Goal: Use online tool/utility: Utilize a website feature to perform a specific function

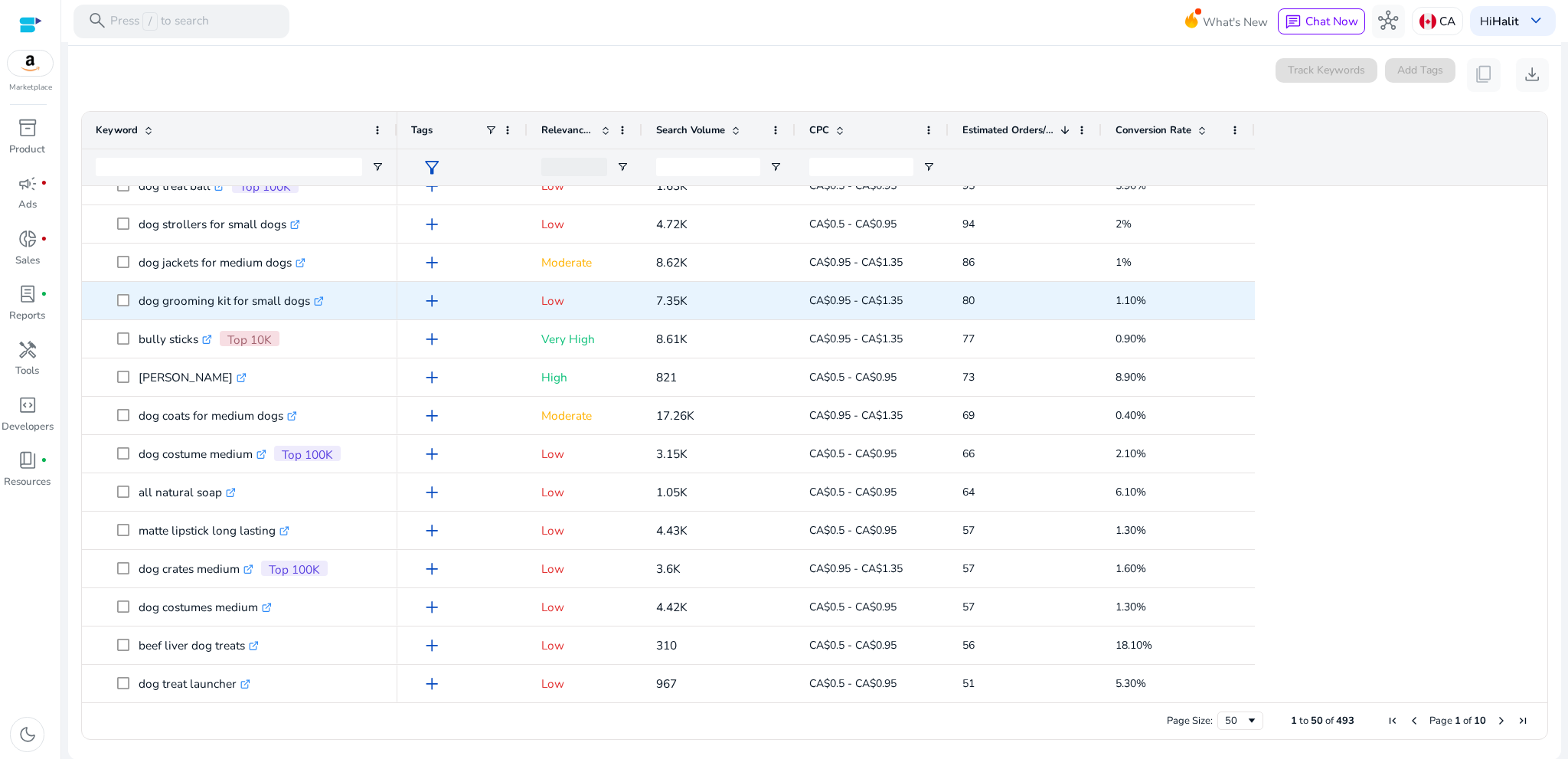
scroll to position [708, 0]
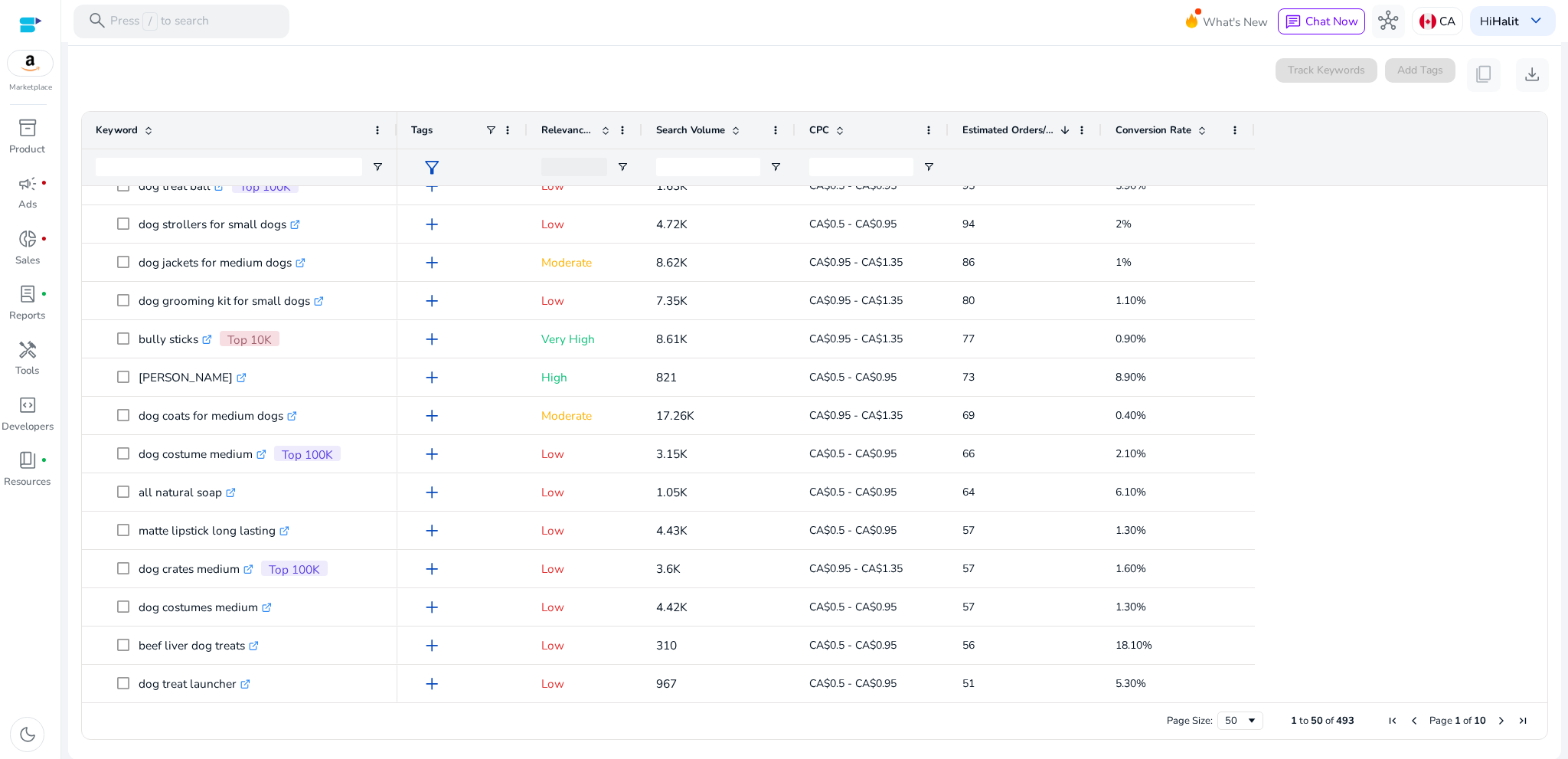
click at [1141, 131] on span "Conversion Rate" at bounding box center [1153, 130] width 76 height 13
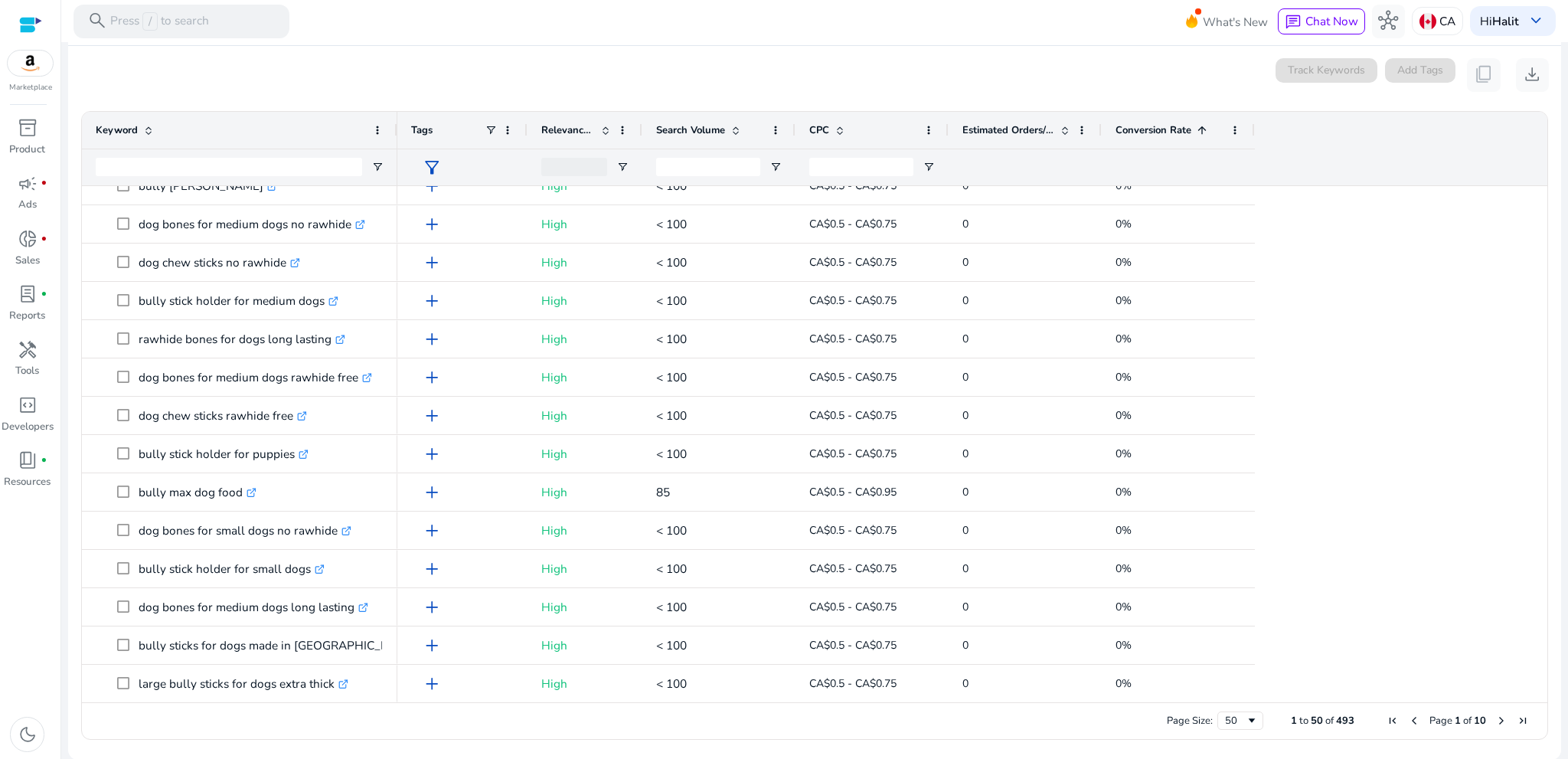
click at [1160, 131] on span "Conversion Rate" at bounding box center [1153, 130] width 76 height 13
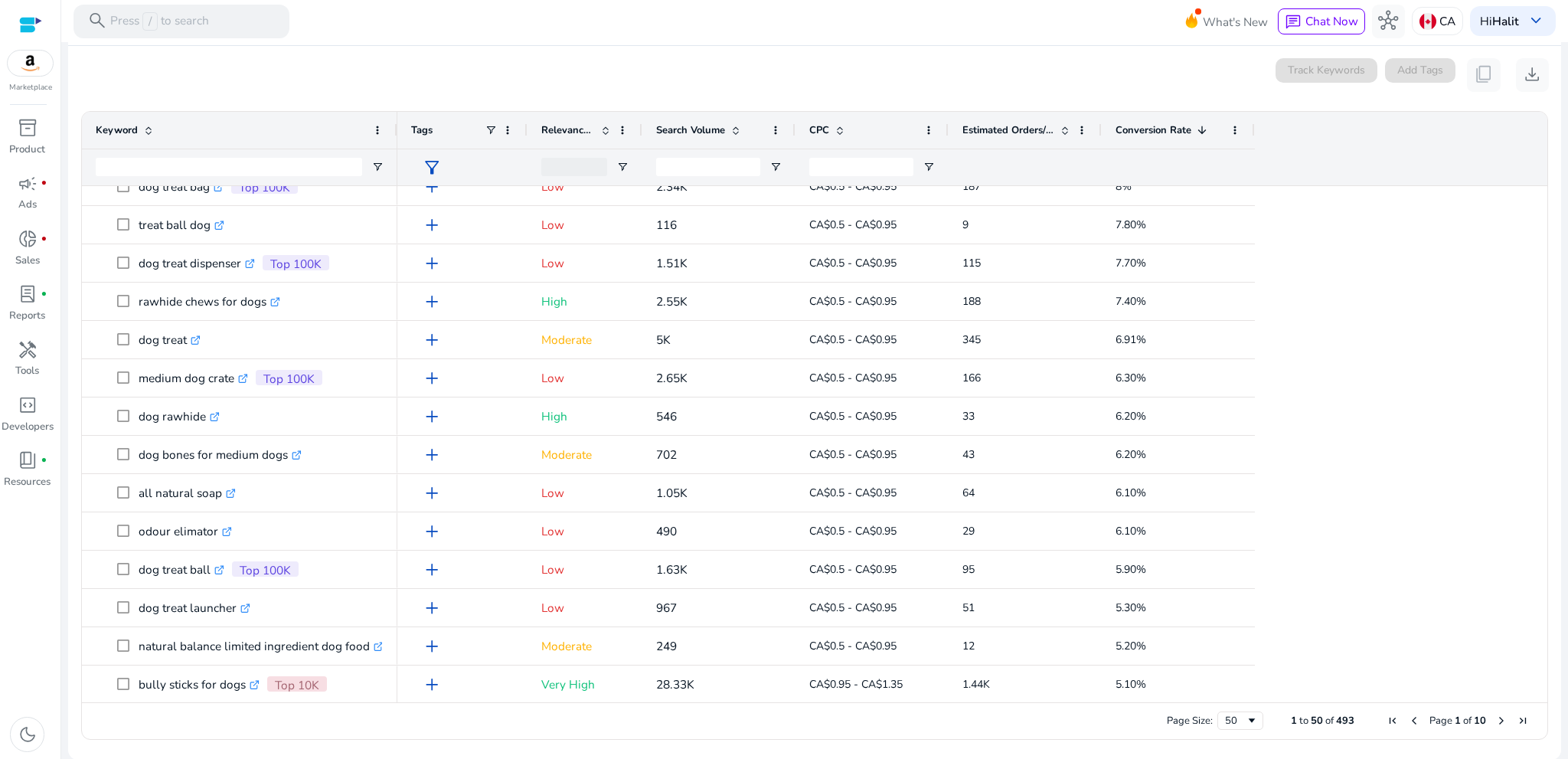
scroll to position [0, 0]
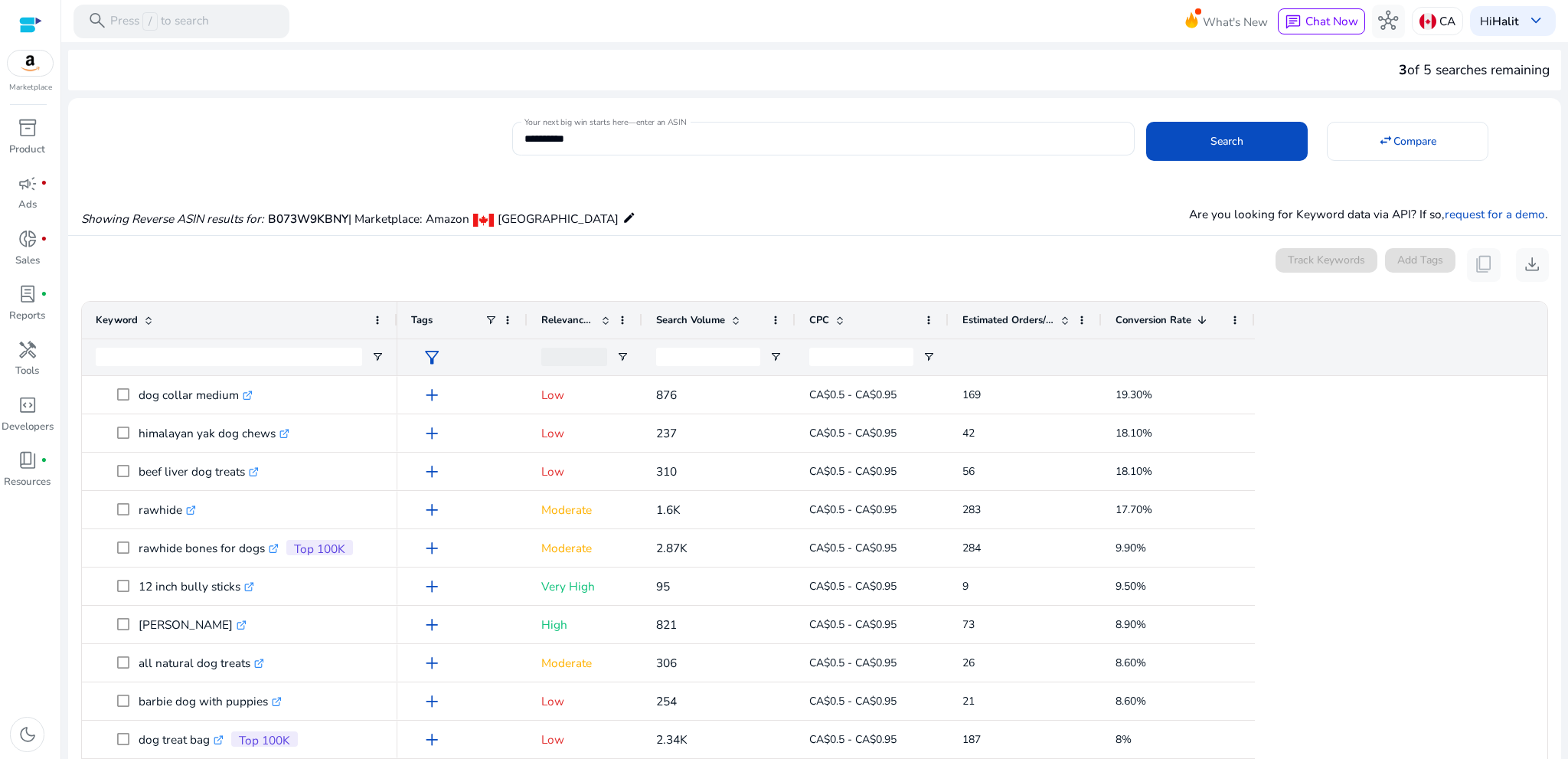
scroll to position [190, 0]
